Goal: Task Accomplishment & Management: Manage account settings

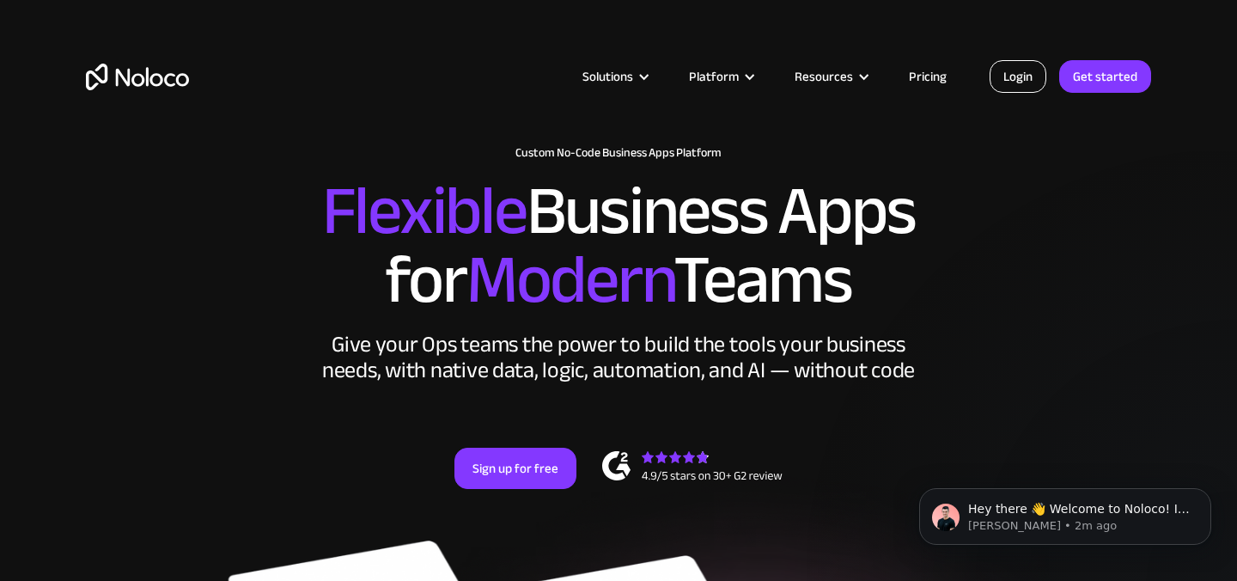
click at [1025, 72] on link "Login" at bounding box center [1018, 76] width 57 height 33
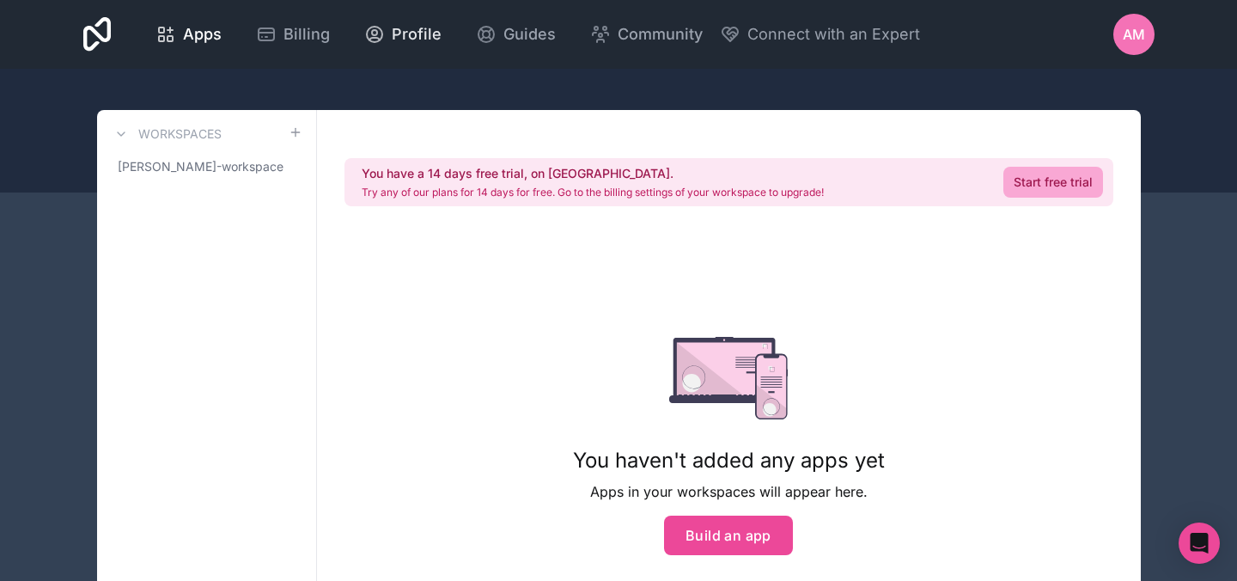
click at [396, 43] on span "Profile" at bounding box center [417, 34] width 50 height 24
